Goal: Information Seeking & Learning: Check status

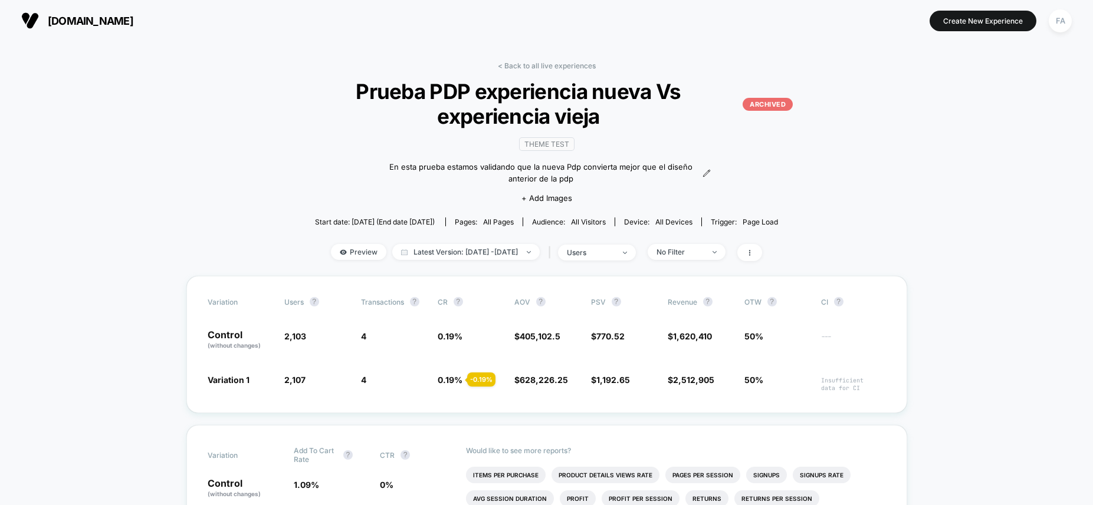
click at [87, 19] on span "[DOMAIN_NAME]" at bounding box center [90, 21] width 85 height 12
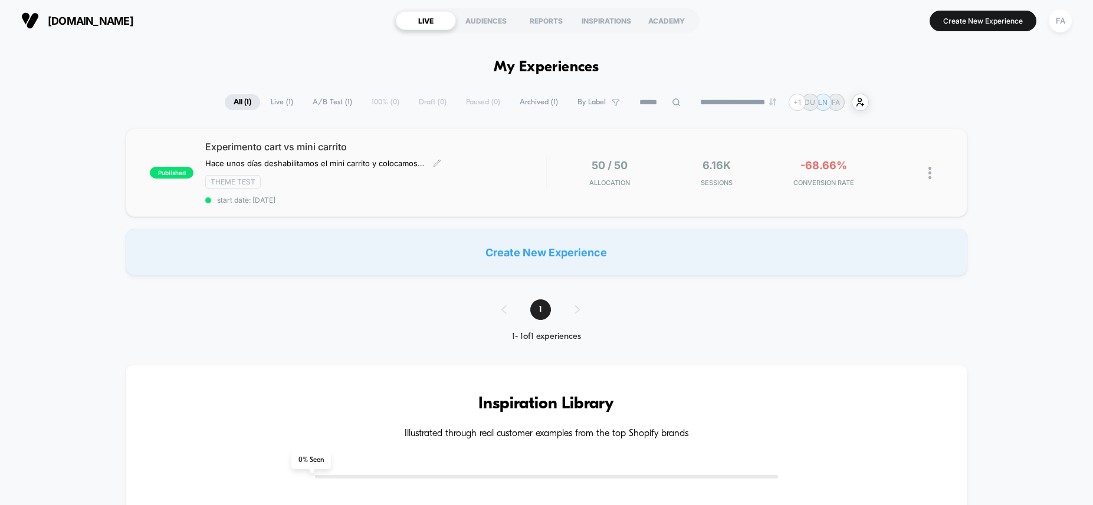
click at [409, 147] on span "Experimento cart vs mini carrito" at bounding box center [375, 147] width 341 height 12
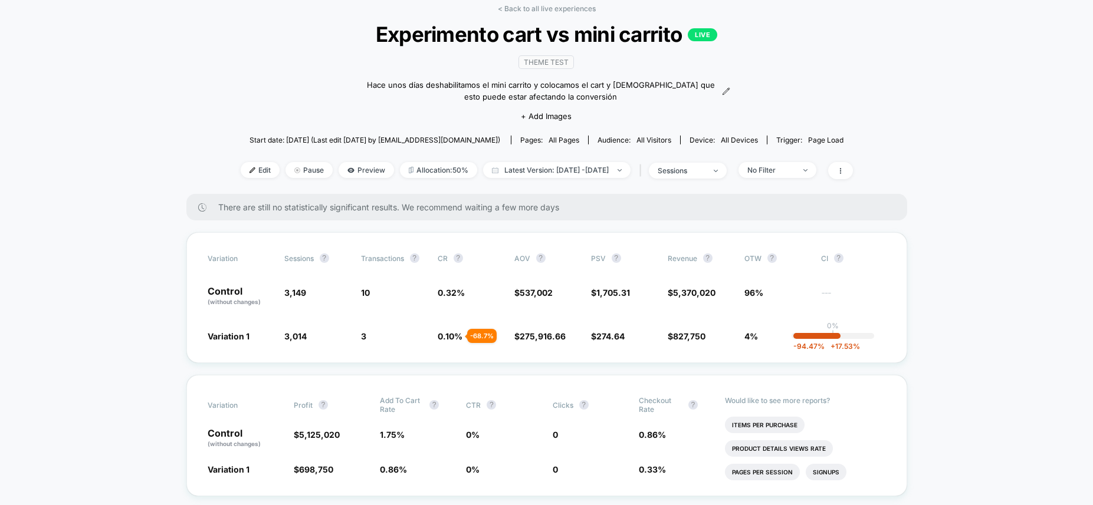
scroll to position [61, 0]
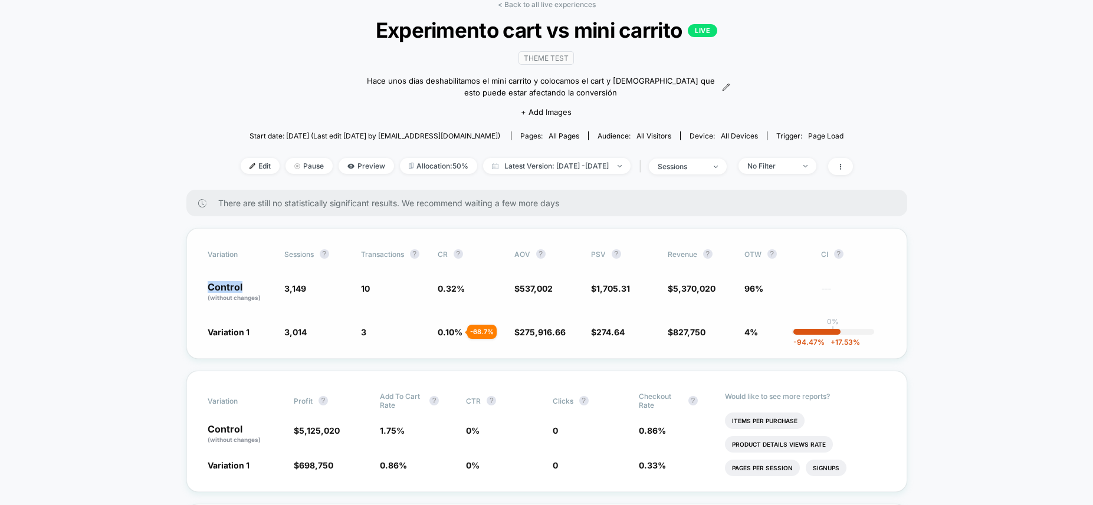
drag, startPoint x: 205, startPoint y: 284, endPoint x: 242, endPoint y: 287, distance: 37.9
click at [242, 287] on div "Variation Sessions ? Transactions ? CR ? AOV ? PSV ? Revenue ? OTW ? CI ? Contr…" at bounding box center [546, 293] width 721 height 131
